Goal: Use online tool/utility: Utilize a website feature to perform a specific function

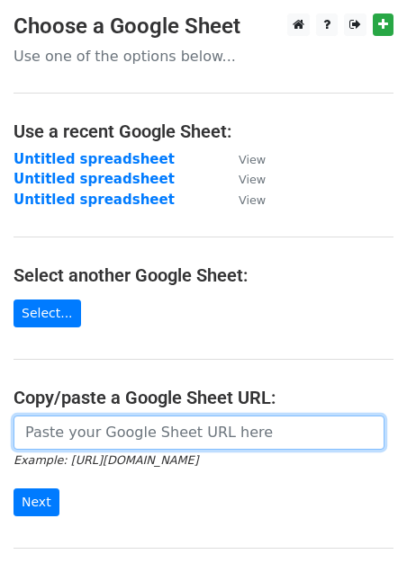
click at [94, 424] on input "url" at bounding box center [198, 433] width 371 height 34
paste input "[URL][DOMAIN_NAME]"
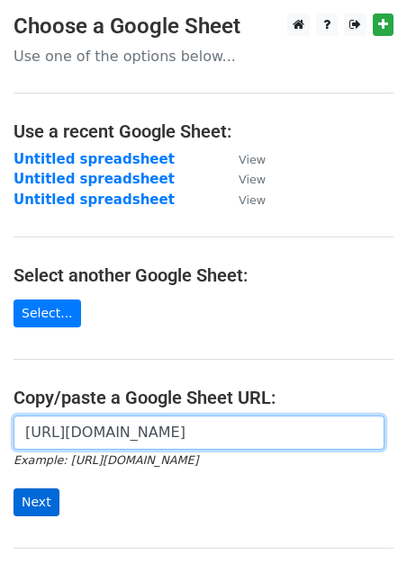
type input "https://docs.google.com/spreadsheets/d/1aemgaaOgil6oPJNkW3rxE9pl6XOgsxvCt4kxvmJ…"
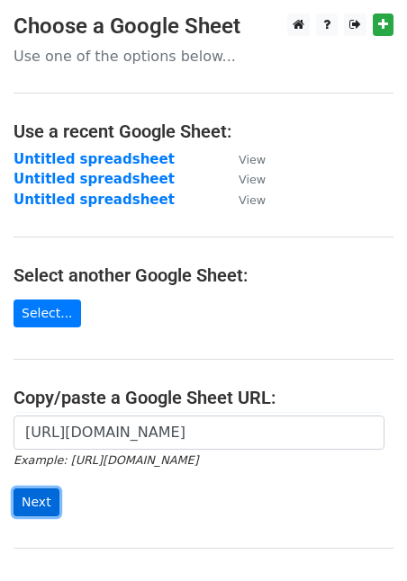
click at [35, 503] on input "Next" at bounding box center [36, 503] width 46 height 28
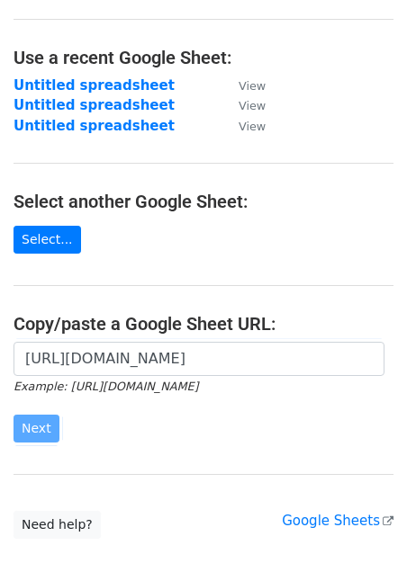
scroll to position [175, 0]
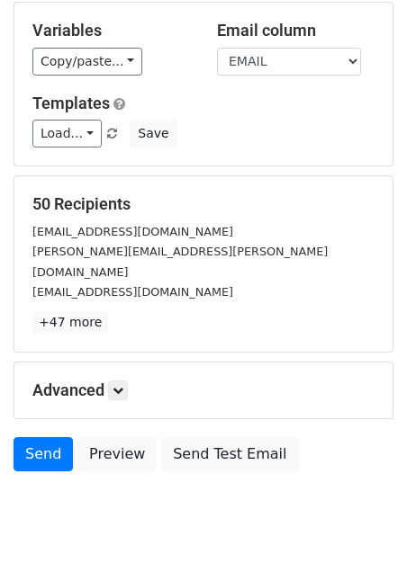
scroll to position [175, 0]
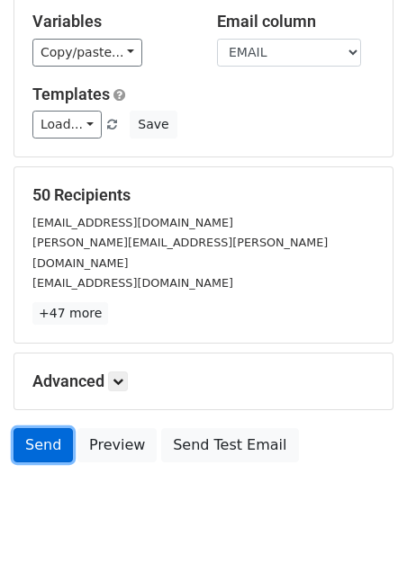
click at [37, 428] on link "Send" at bounding box center [42, 445] width 59 height 34
